Goal: Task Accomplishment & Management: Use online tool/utility

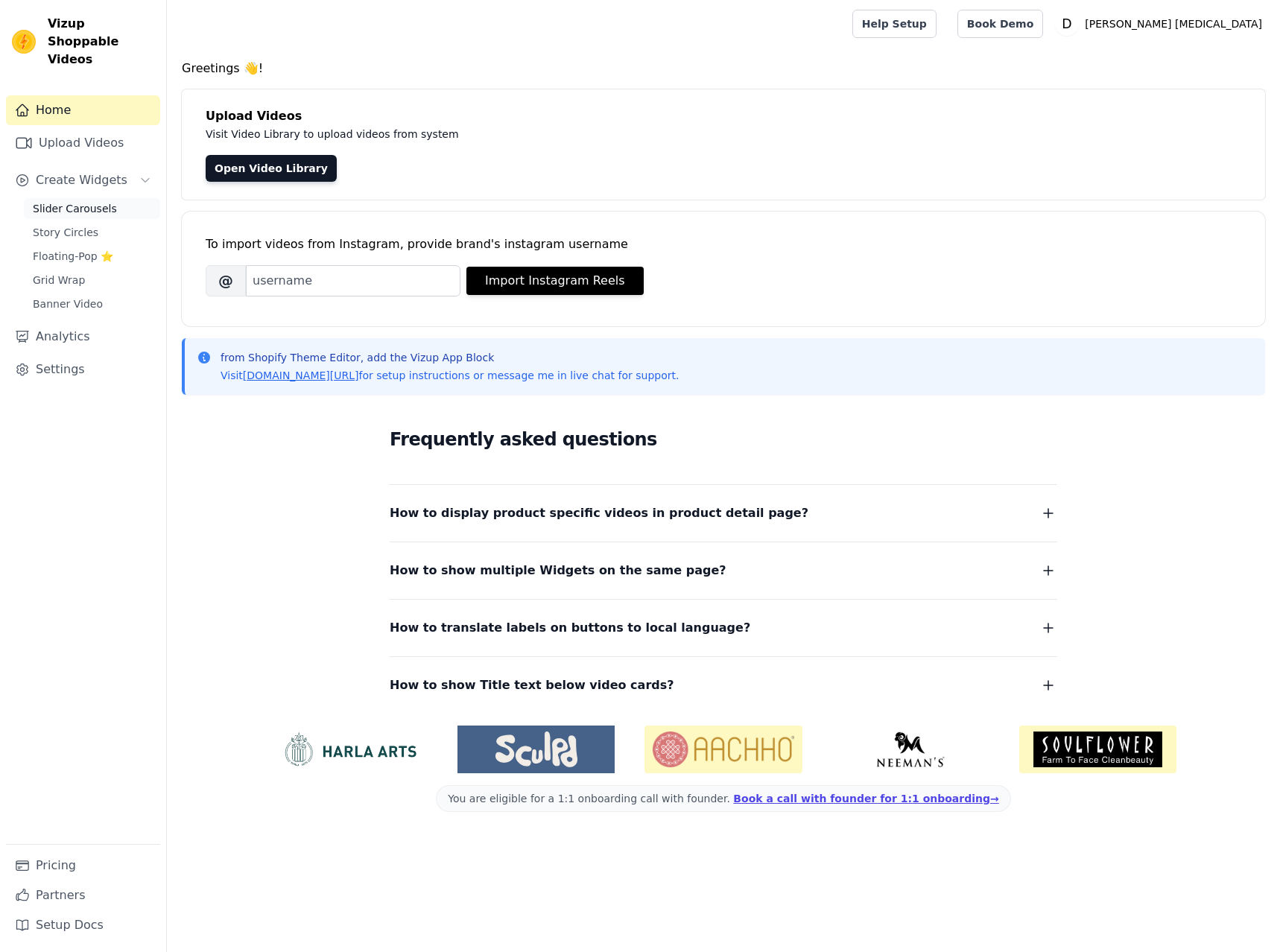
click at [64, 201] on span "Slider Carousels" at bounding box center [74, 208] width 84 height 15
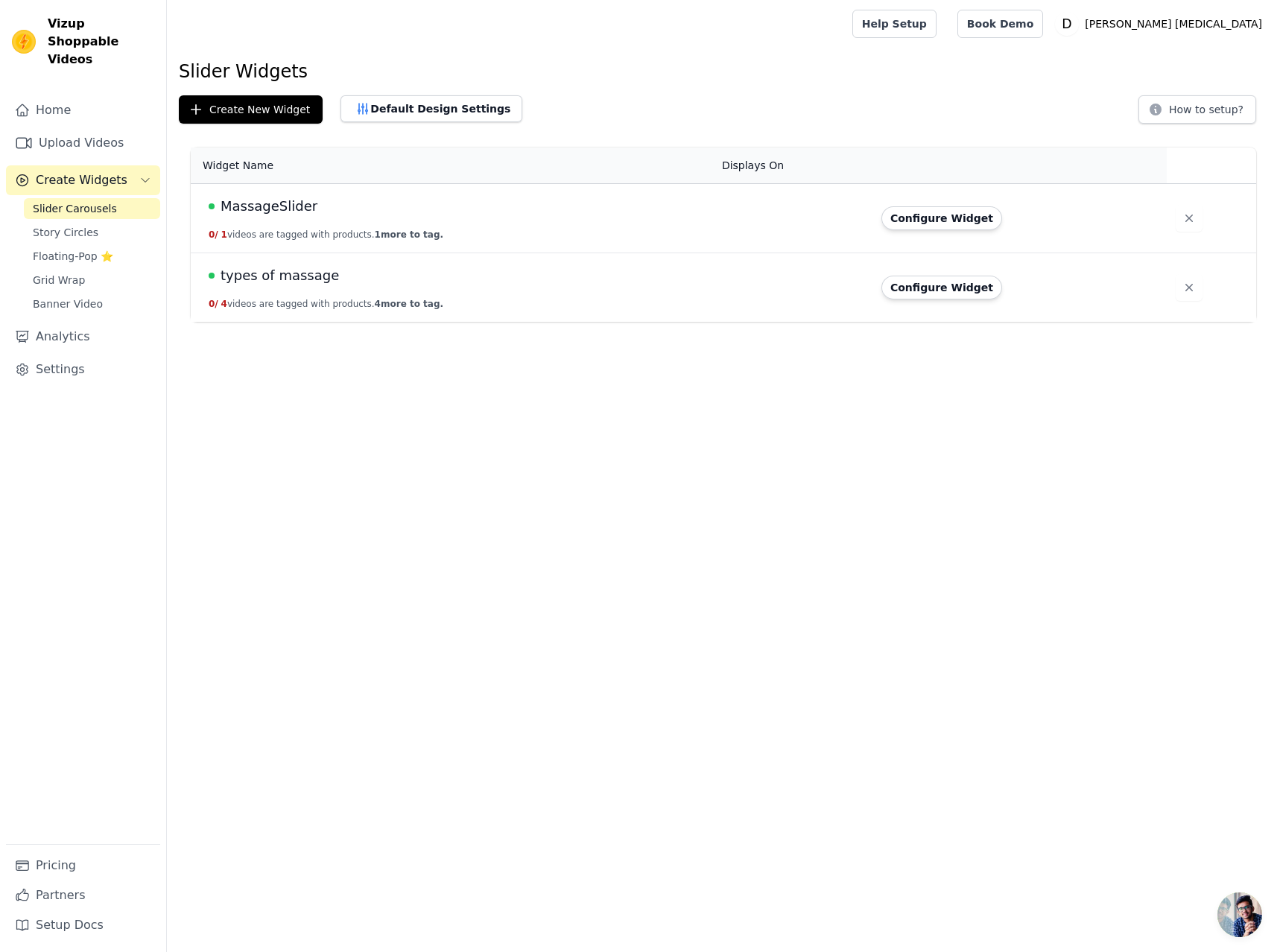
click at [288, 275] on span "types of massage" at bounding box center [279, 276] width 118 height 21
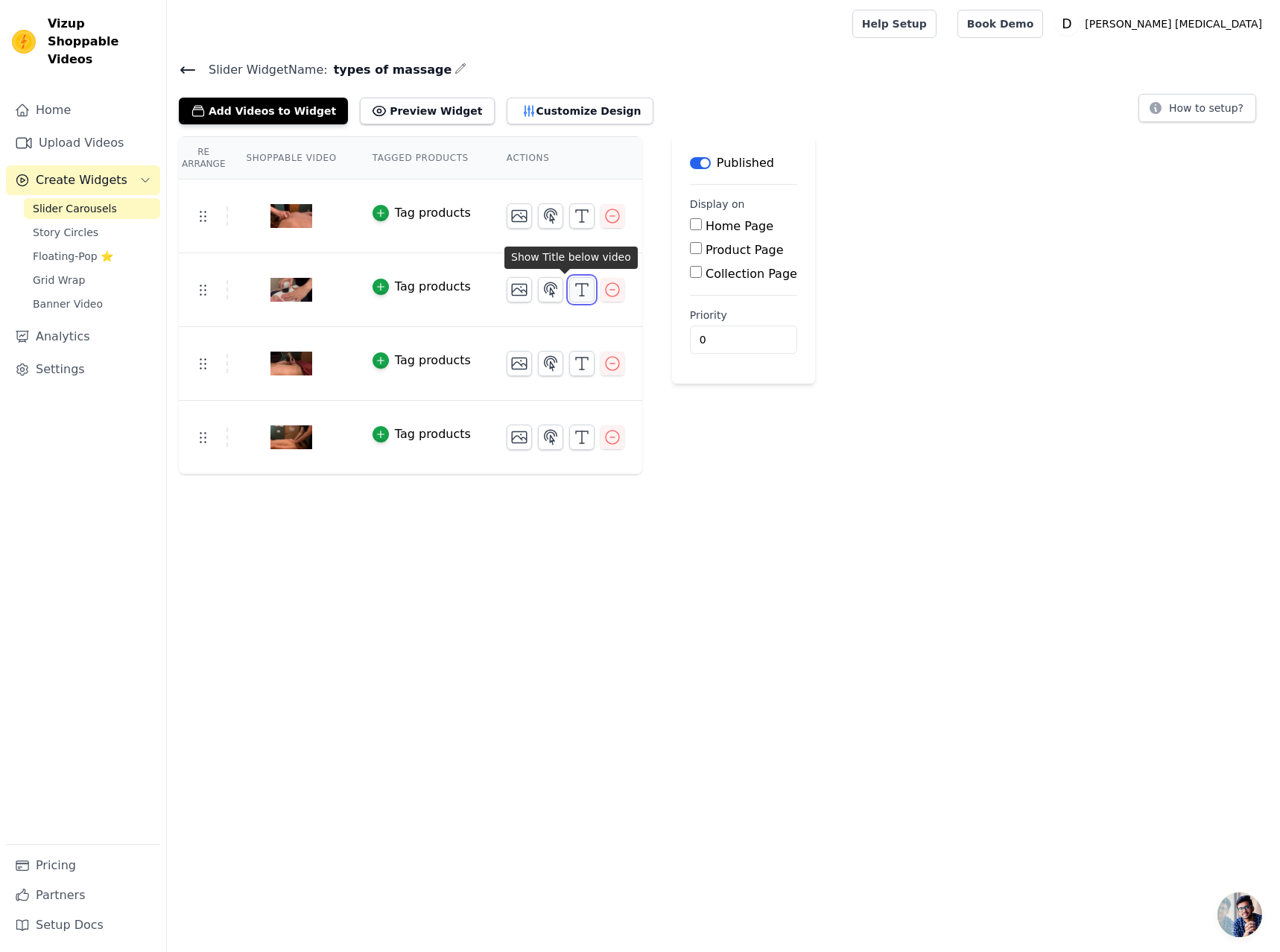
click at [573, 287] on icon "button" at bounding box center [582, 290] width 18 height 18
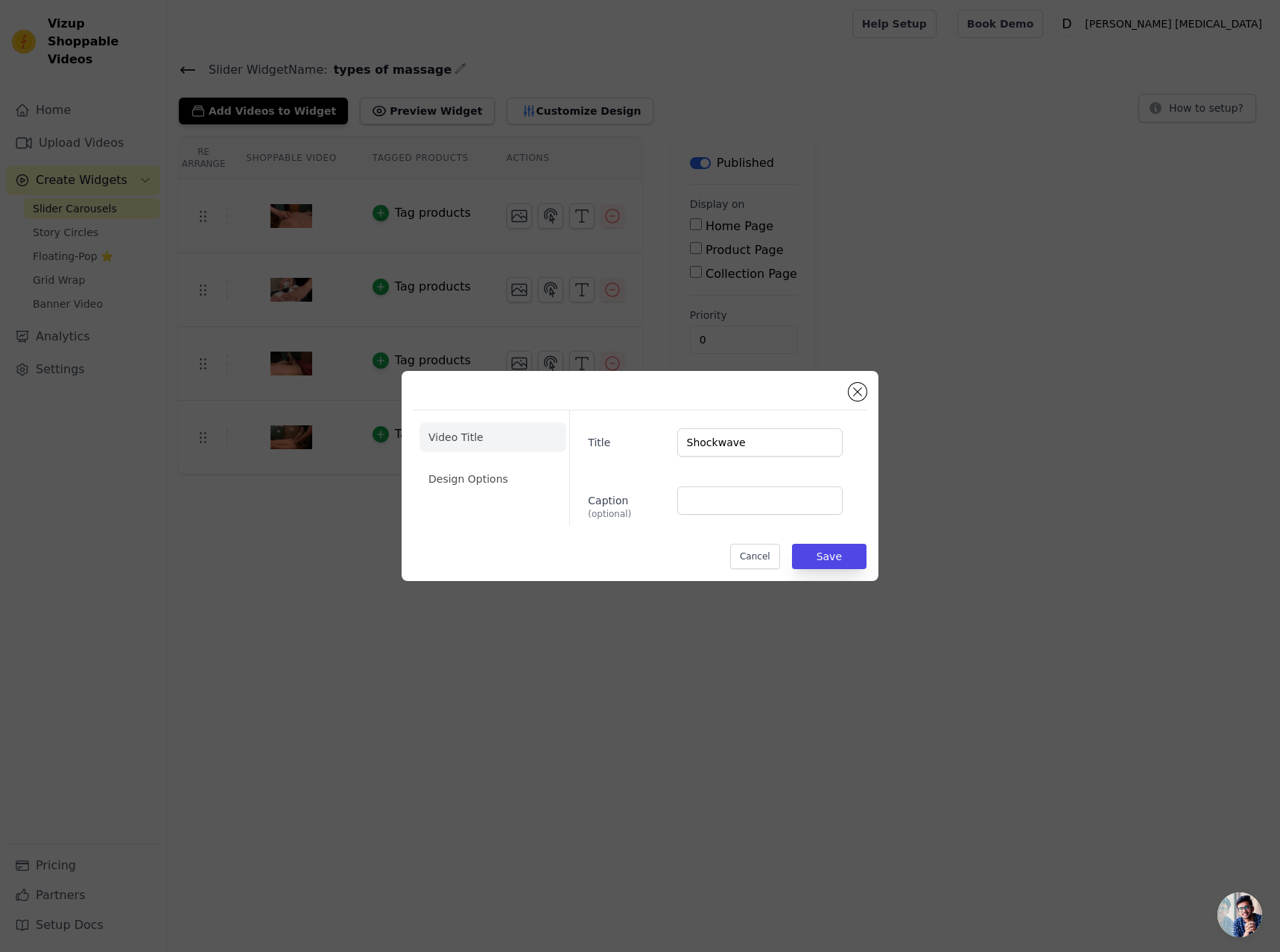
click at [866, 385] on div "Video Title Design Options Title Shockwave Caption (optional) Cancel Save" at bounding box center [640, 475] width 453 height 186
click at [854, 392] on button "Close modal" at bounding box center [857, 391] width 18 height 18
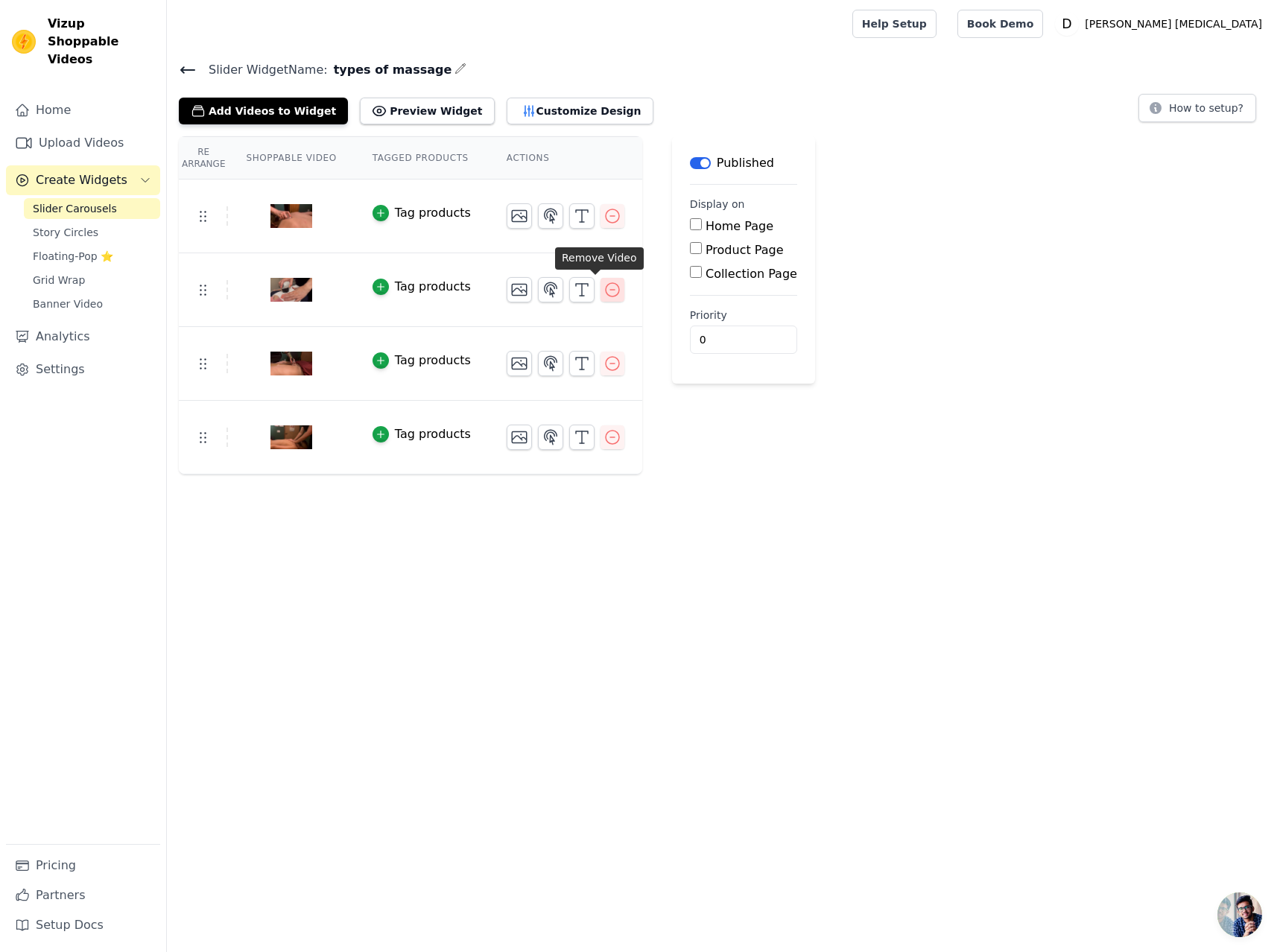
click at [603, 291] on icon "button" at bounding box center [612, 290] width 18 height 18
click at [573, 363] on icon "button" at bounding box center [582, 363] width 18 height 18
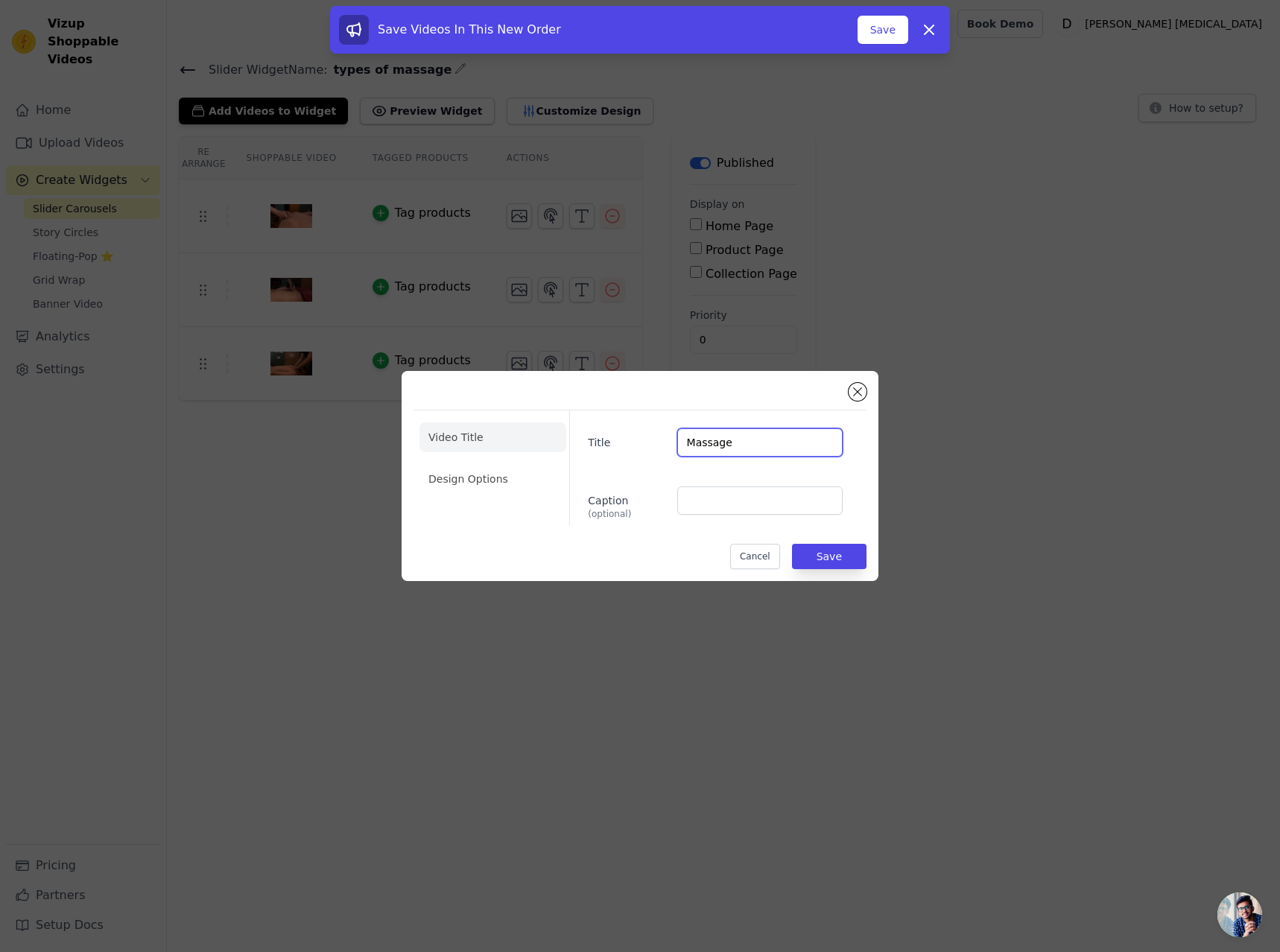
paste input "therapeutic"
type input "[MEDICAL_DATA]"
click at [828, 557] on button "Save" at bounding box center [829, 556] width 75 height 26
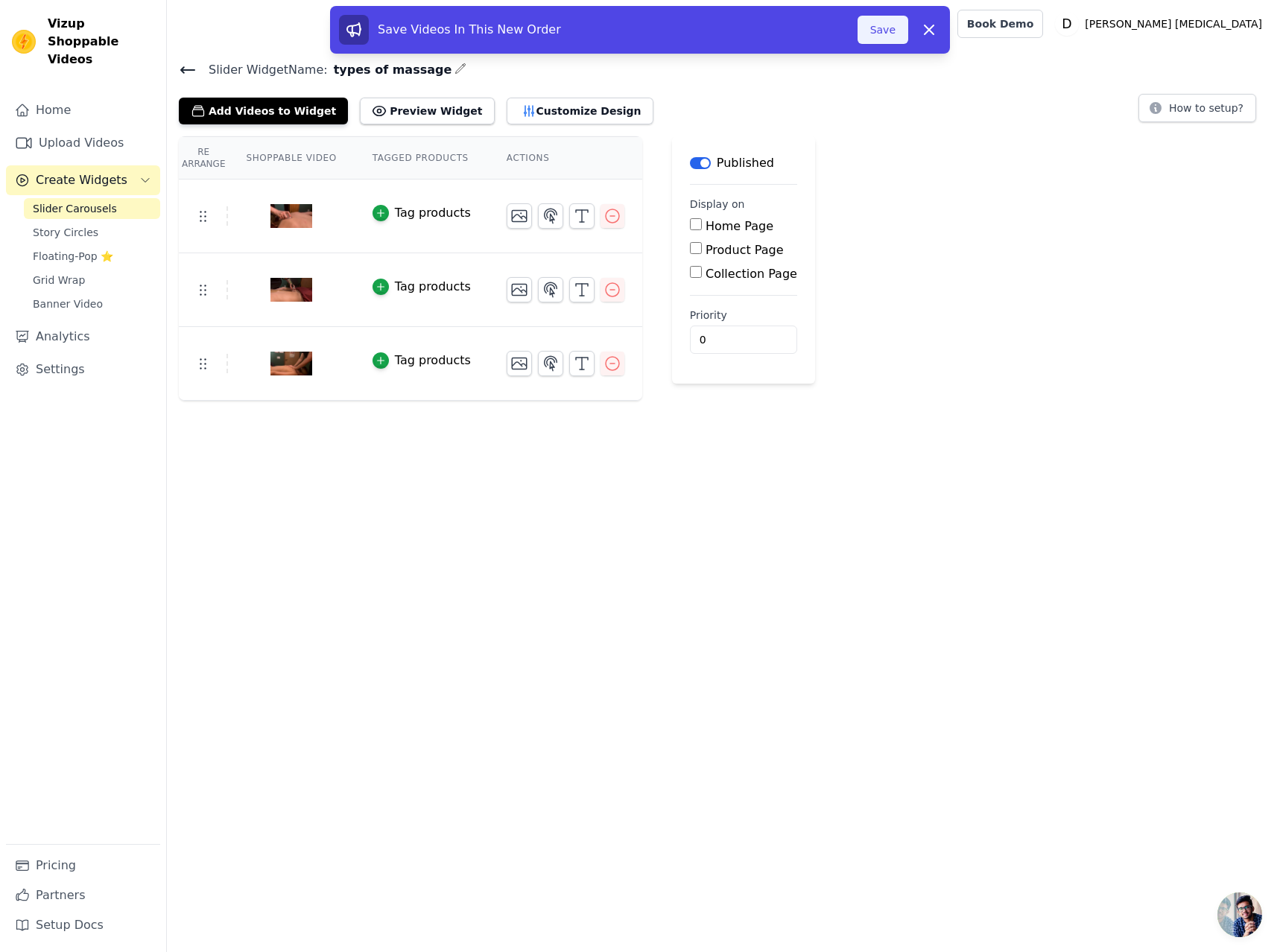
click at [887, 33] on button "Save" at bounding box center [882, 30] width 50 height 28
